Goal: Task Accomplishment & Management: Manage account settings

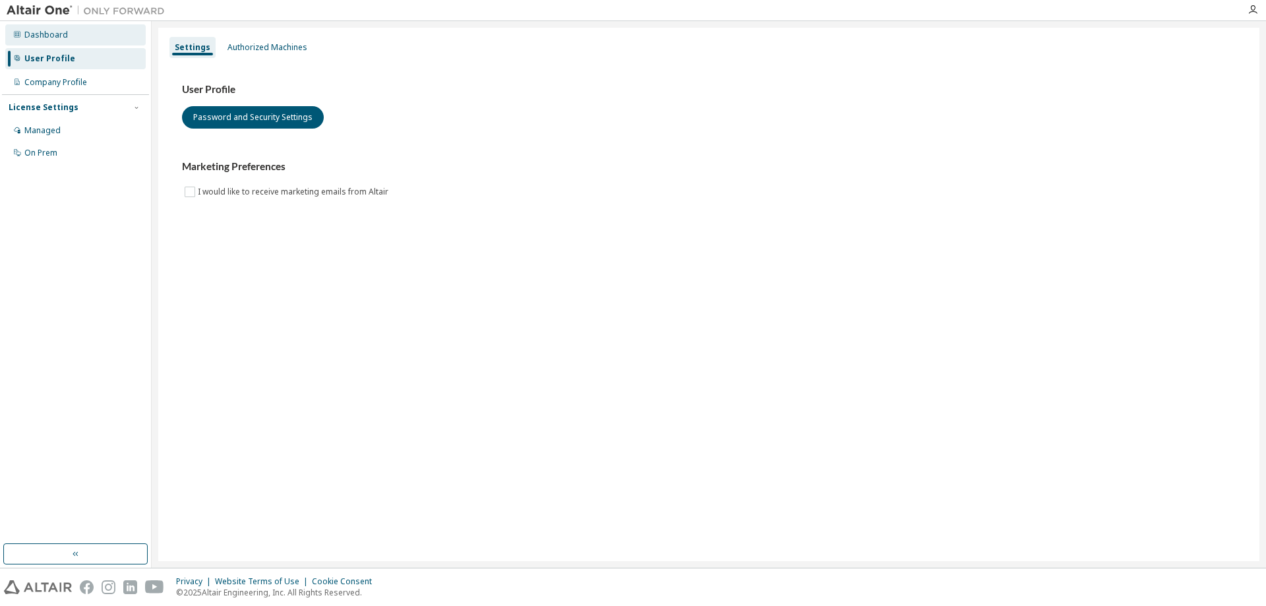
click at [60, 32] on div "Dashboard" at bounding box center [46, 35] width 44 height 11
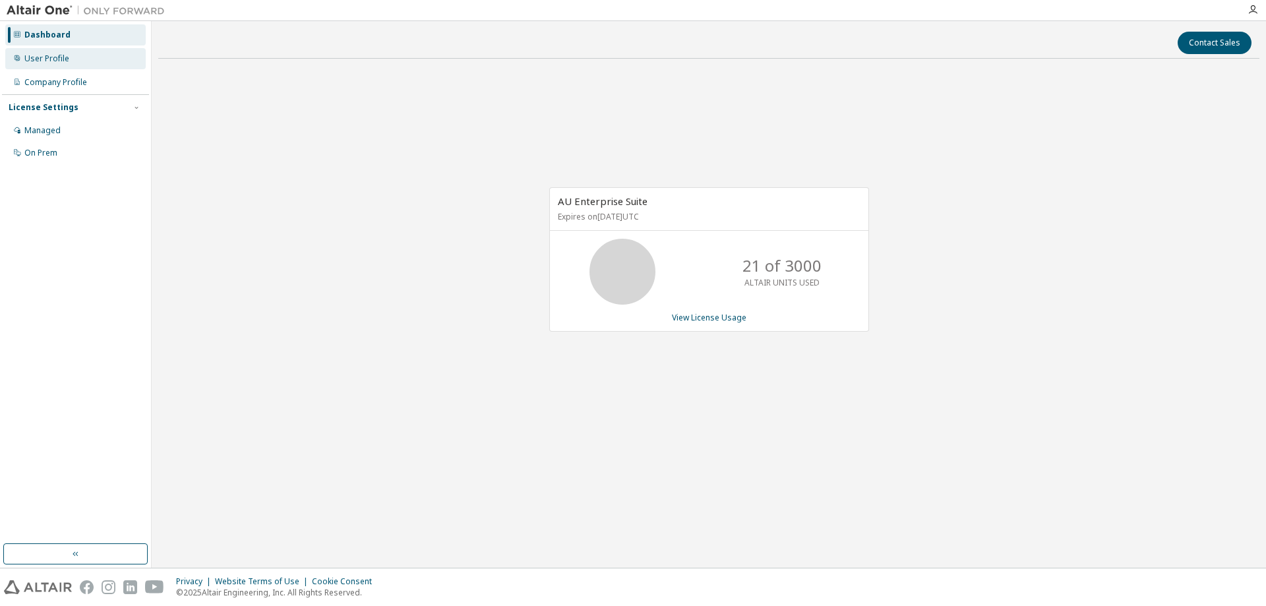
click at [51, 59] on div "User Profile" at bounding box center [46, 58] width 45 height 11
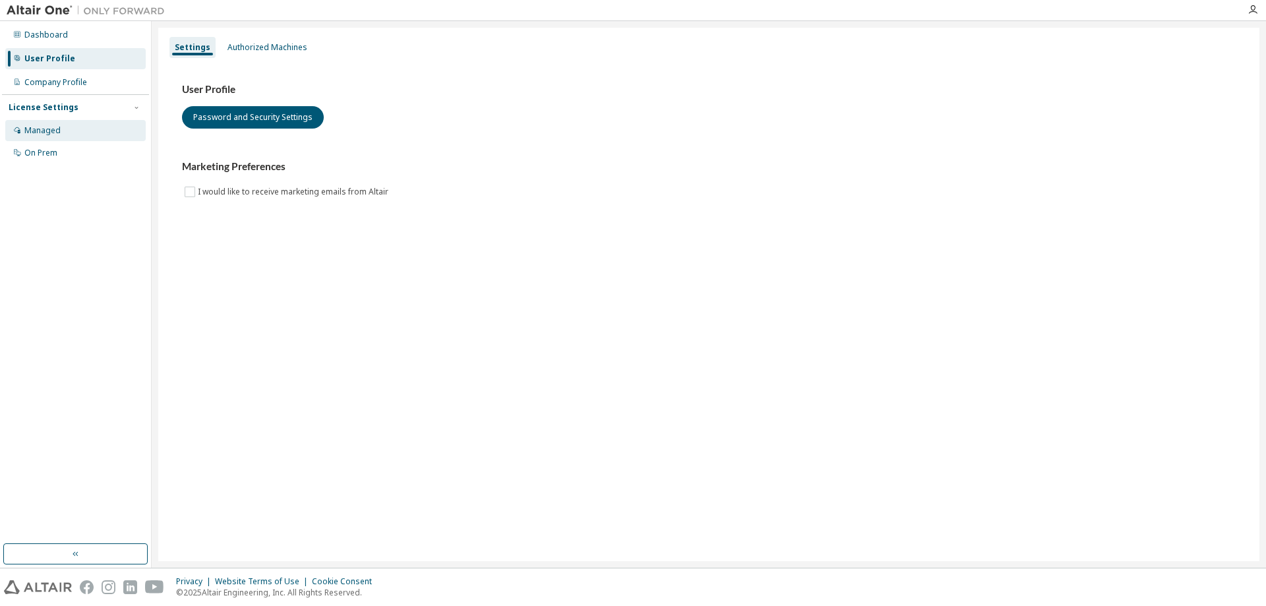
click at [27, 131] on div "Managed" at bounding box center [42, 130] width 36 height 11
